Goal: Find specific page/section: Find specific page/section

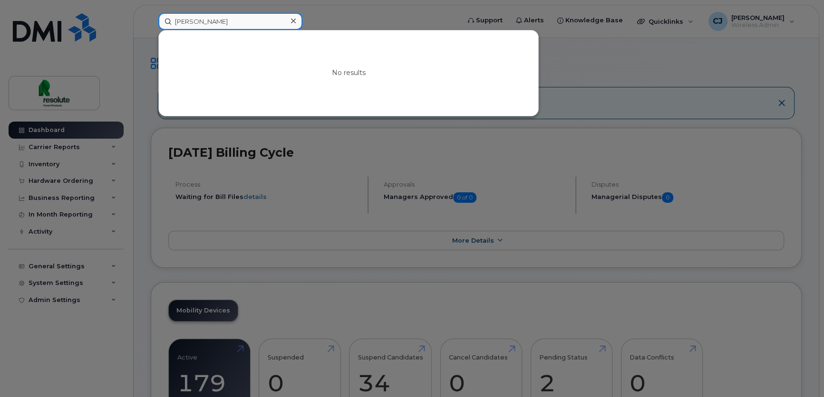
click at [242, 14] on input "Boies" at bounding box center [230, 21] width 144 height 17
drag, startPoint x: 201, startPoint y: 20, endPoint x: -2, endPoint y: -22, distance: 207.4
click at [265, 16] on input "Boies" at bounding box center [230, 21] width 144 height 17
paste input "Audrey.Bouchard@resolutefp.com"
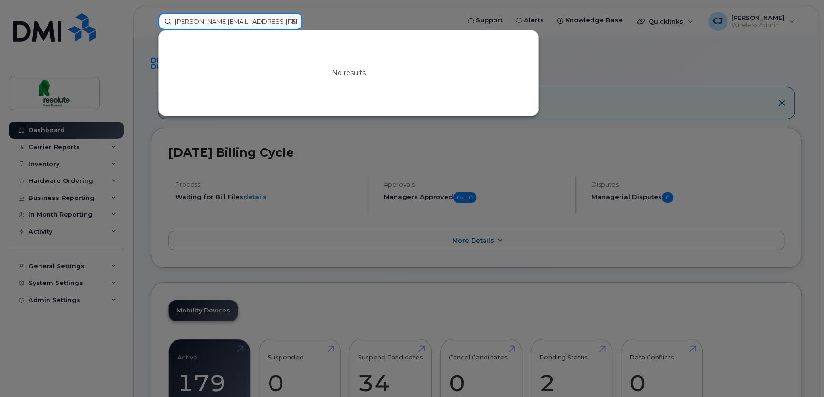
type input "Audrey.Bouchard@resolutefp.com"
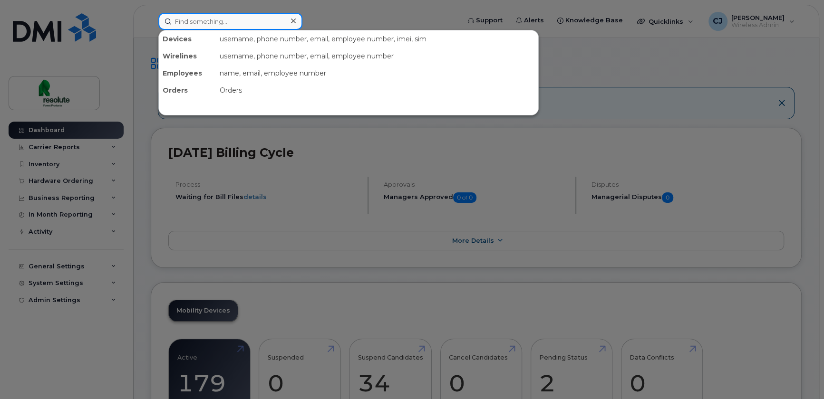
click at [292, 19] on div at bounding box center [230, 21] width 144 height 17
paste input "Keesick"
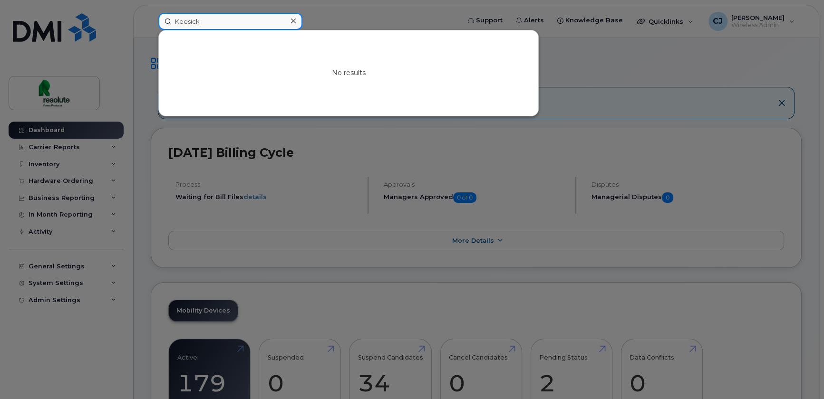
click at [225, 20] on input "Keesick" at bounding box center [230, 21] width 144 height 17
paste input "[PERSON_NAME]"
click at [222, 6] on div at bounding box center [412, 199] width 824 height 399
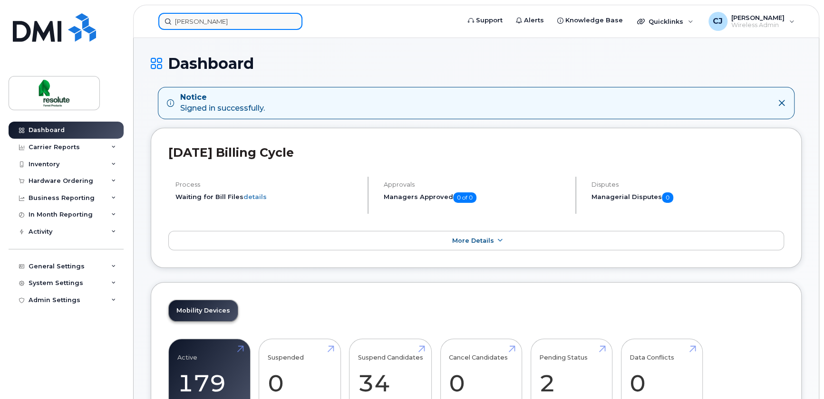
click at [224, 23] on input "[PERSON_NAME]" at bounding box center [230, 21] width 144 height 17
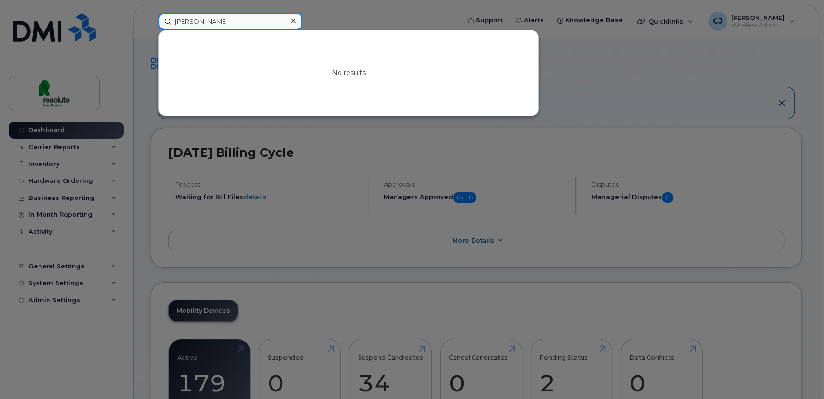
paste input "[PERSON_NAME]"
paste input "[PERSON_NAME][EMAIL_ADDRESS][PERSON_NAME][DOMAIN_NAME]"
click at [235, 19] on input "[PERSON_NAME][EMAIL_ADDRESS][PERSON_NAME][DOMAIN_NAME]" at bounding box center [230, 21] width 144 height 17
paste input "[PERSON_NAME]"
click at [204, 20] on input "[PERSON_NAME]" at bounding box center [230, 21] width 144 height 17
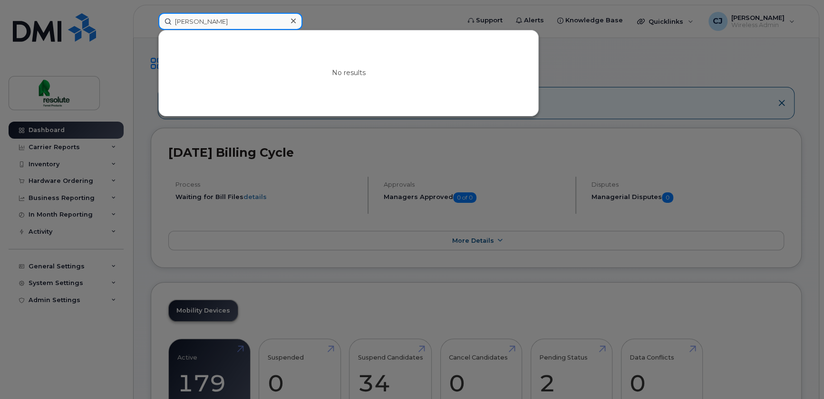
paste input "[PERSON_NAME]"
click at [215, 22] on input "[PERSON_NAME]" at bounding box center [230, 21] width 144 height 17
paste input "Chlo"
click at [217, 20] on input "[PERSON_NAME]" at bounding box center [230, 21] width 144 height 17
paste input "Fabric"
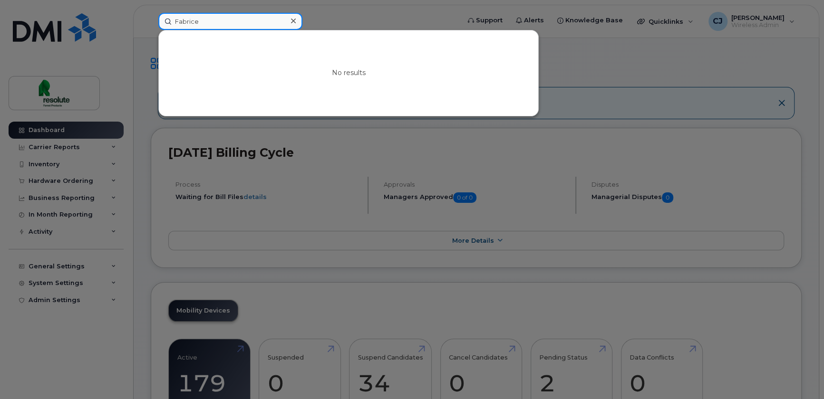
click at [224, 24] on input "Fabrice" at bounding box center [230, 21] width 144 height 17
paste input "Seydina"
click at [262, 18] on input "Seydina" at bounding box center [230, 21] width 144 height 17
paste input "[PERSON_NAME]"
click at [229, 19] on input "[PERSON_NAME]" at bounding box center [230, 21] width 144 height 17
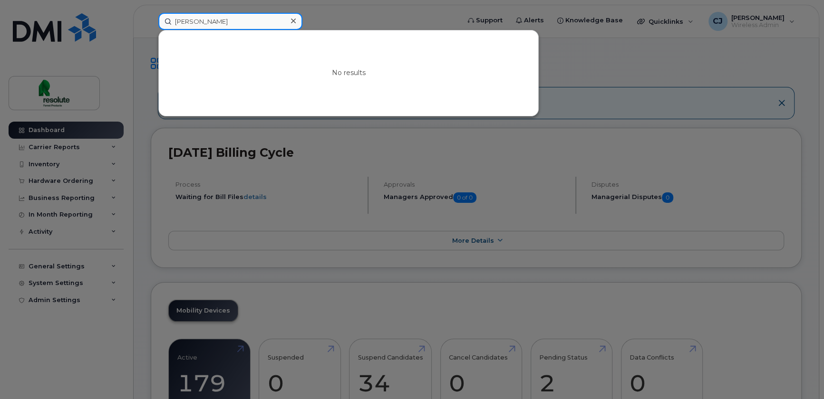
paste input "[PHONE_NUMBER]"
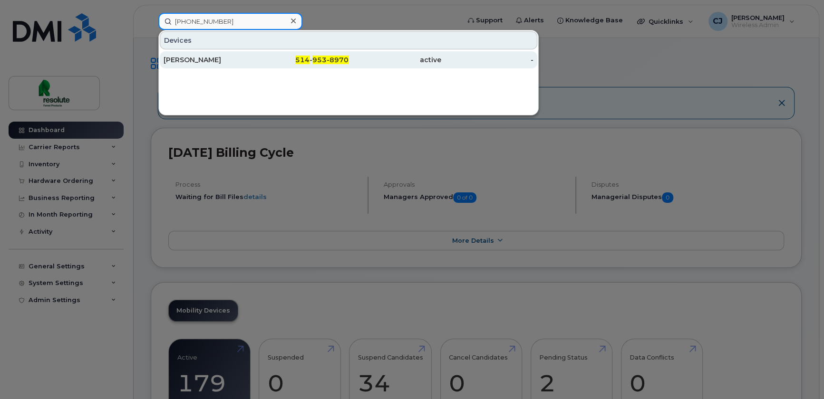
type input "[PHONE_NUMBER]"
click at [201, 62] on div "[PERSON_NAME]" at bounding box center [210, 60] width 93 height 10
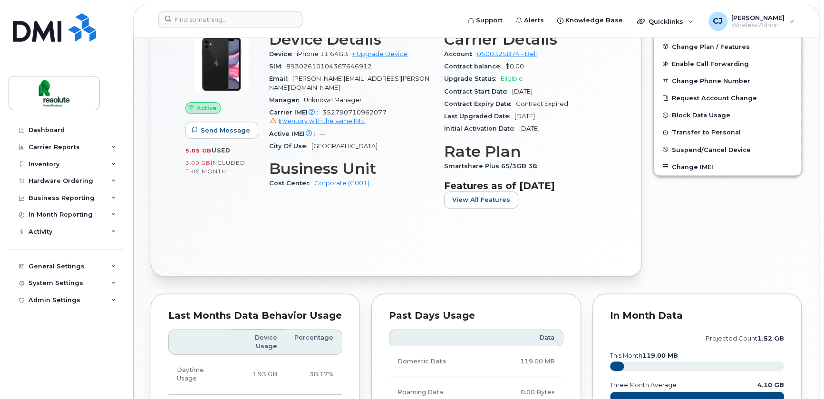
scroll to position [259, 0]
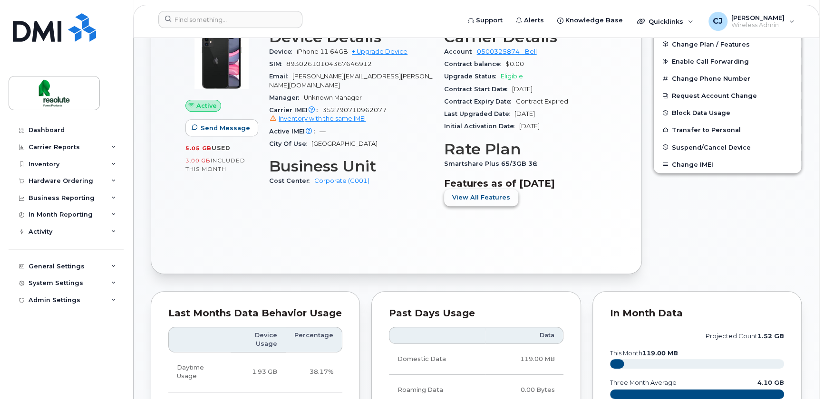
click at [493, 195] on span "View All Features" at bounding box center [481, 197] width 58 height 9
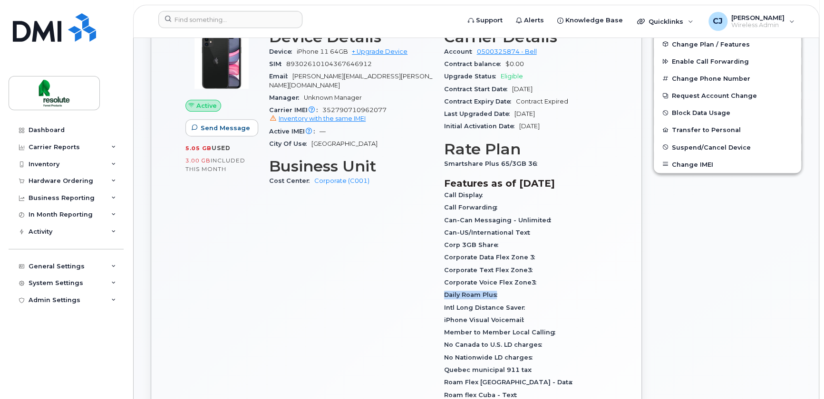
drag, startPoint x: 502, startPoint y: 295, endPoint x: 441, endPoint y: 294, distance: 60.9
click at [441, 294] on div "Carrier Details Account 0500325874 - Bell Contract balance $0.00 Upgrade Status…" at bounding box center [525, 292] width 175 height 538
copy span "Daily Roam Plus"
